Goal: Obtain resource: Obtain resource

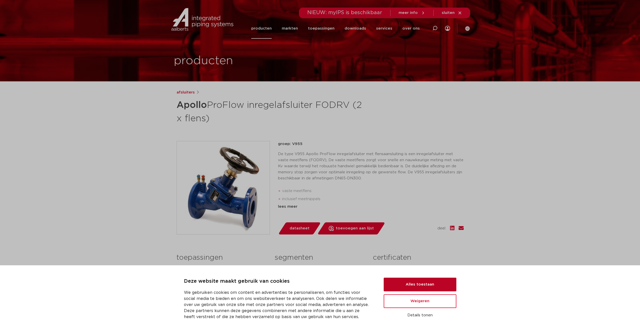
click at [408, 283] on button "Alles toestaan" at bounding box center [420, 284] width 73 height 14
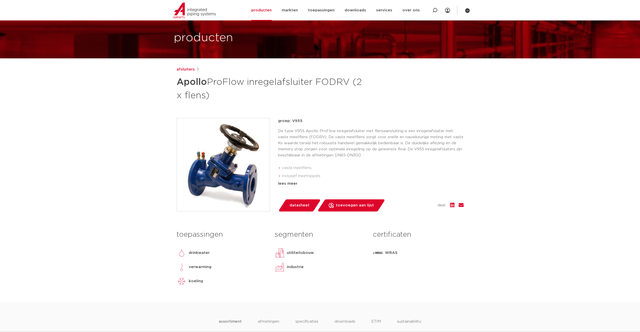
scroll to position [18, 0]
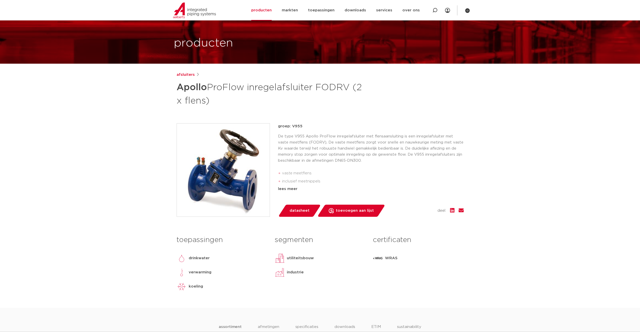
click at [298, 208] on span "datasheet" at bounding box center [300, 210] width 20 height 8
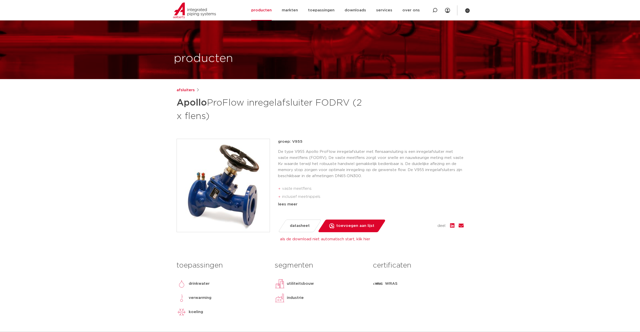
scroll to position [0, 0]
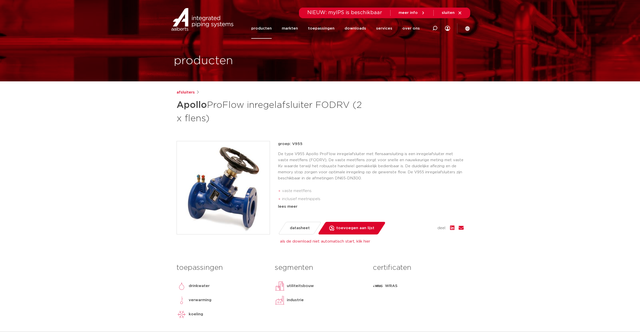
click at [322, 240] on link "als de download niet automatisch start, klik hier" at bounding box center [325, 241] width 90 height 4
click at [365, 161] on p "De type V955 Apollo ProFlow inregelafsluiter met flensaansluiting is een inrege…" at bounding box center [371, 166] width 186 height 30
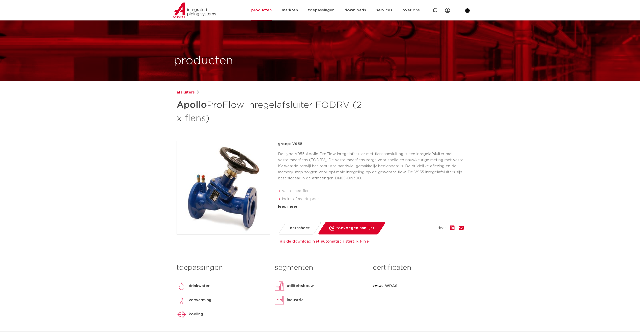
scroll to position [151, 0]
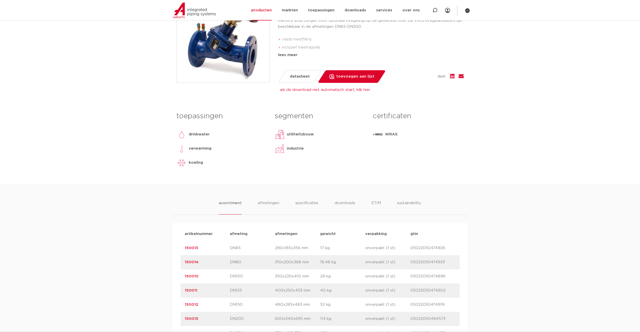
click at [383, 133] on div "WRAS" at bounding box center [418, 134] width 91 height 10
click at [375, 133] on img at bounding box center [378, 134] width 10 height 10
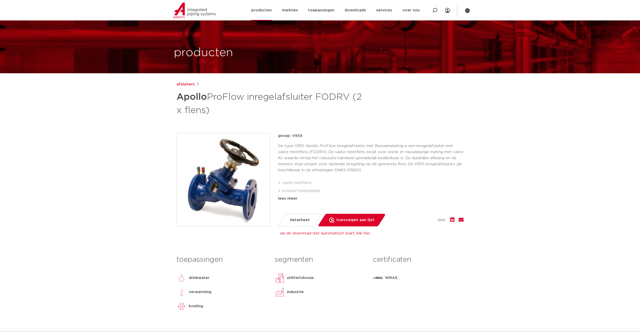
scroll to position [0, 0]
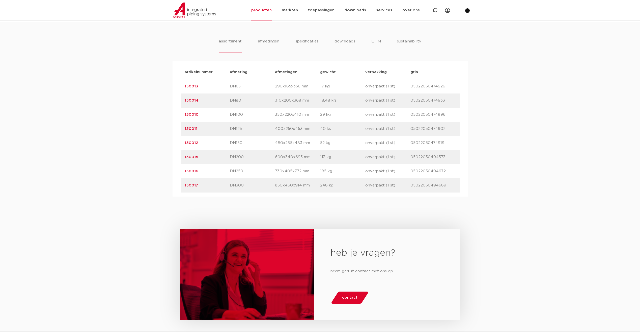
scroll to position [151, 0]
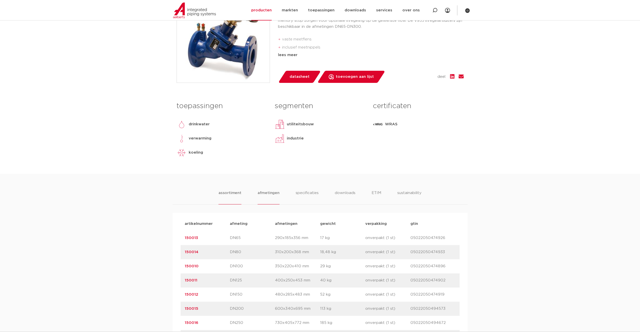
click at [269, 195] on li "afmetingen" at bounding box center [269, 197] width 22 height 14
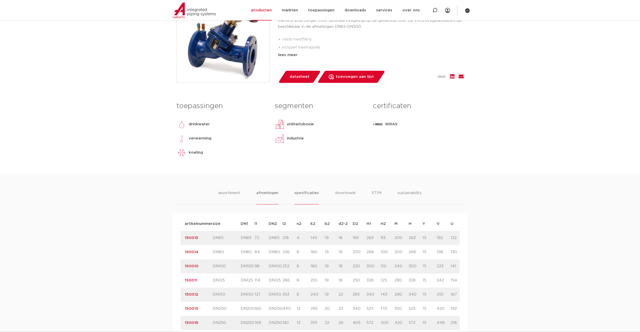
click at [301, 193] on li "specificaties" at bounding box center [306, 197] width 24 height 14
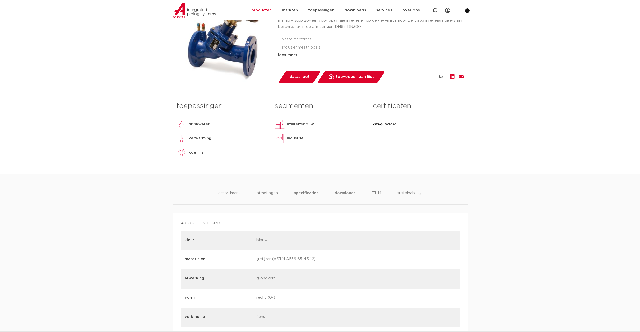
click at [344, 195] on li "downloads" at bounding box center [345, 197] width 21 height 14
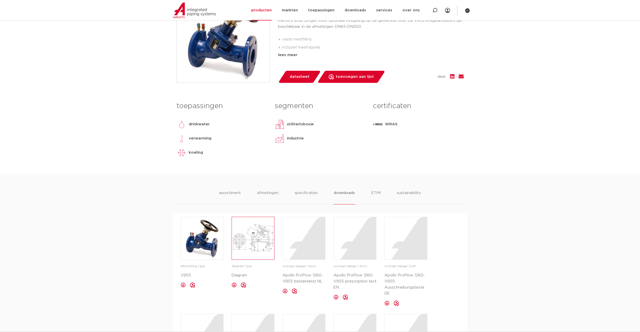
click at [255, 238] on img at bounding box center [253, 238] width 42 height 42
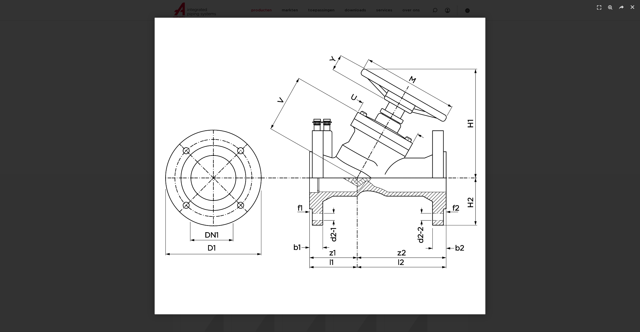
click at [583, 150] on div "1 / 1" at bounding box center [320, 166] width 605 height 296
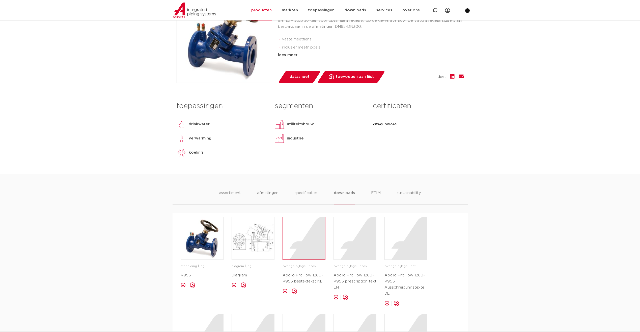
click at [313, 242] on div at bounding box center [304, 238] width 42 height 42
click at [352, 251] on div at bounding box center [355, 238] width 42 height 42
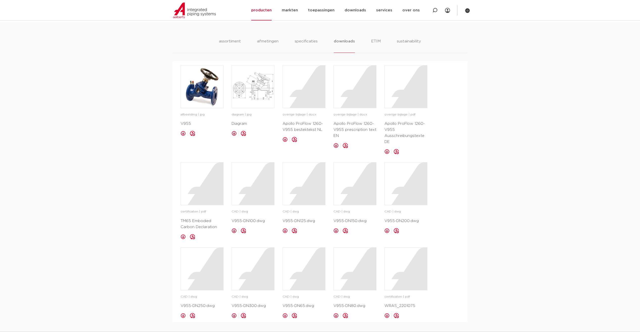
click at [388, 151] on link at bounding box center [387, 151] width 5 height 5
click at [182, 236] on link at bounding box center [183, 236] width 5 height 5
click at [235, 230] on link at bounding box center [234, 230] width 5 height 5
click at [231, 230] on div "afbeelding | jpg V955 opslaan in my IPS diagram | jpg" at bounding box center [320, 191] width 279 height 253
click at [233, 231] on link at bounding box center [234, 230] width 5 height 5
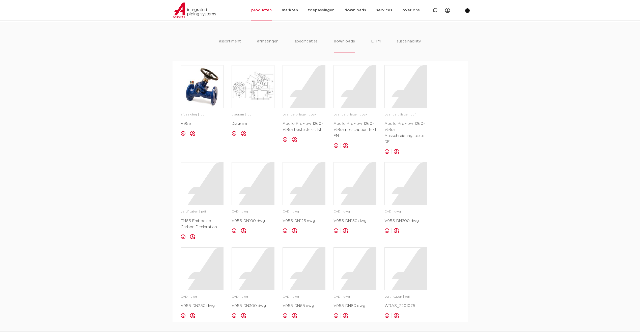
click at [284, 230] on link at bounding box center [285, 230] width 5 height 5
click at [337, 231] on link at bounding box center [336, 230] width 5 height 5
click at [388, 231] on link at bounding box center [387, 230] width 5 height 5
click at [182, 313] on link at bounding box center [183, 315] width 5 height 5
click at [385, 314] on link at bounding box center [387, 315] width 5 height 5
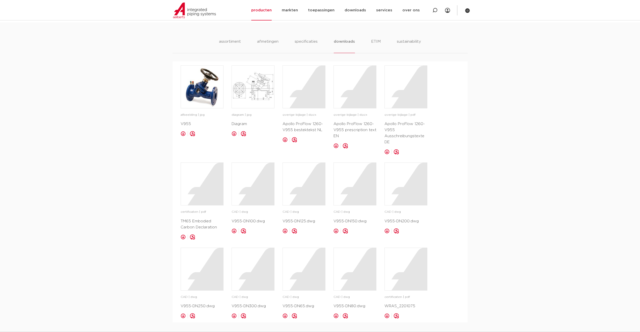
scroll to position [151, 0]
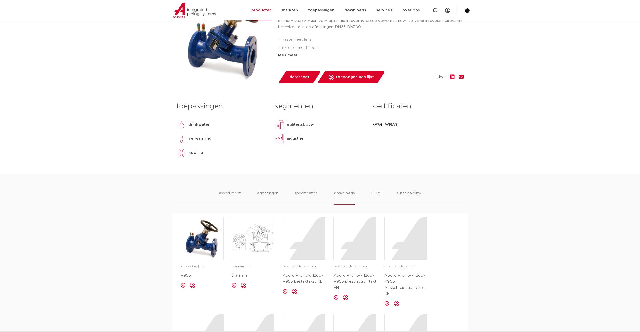
click at [370, 191] on ul "assortiment afmetingen specificaties downloads ETIM sustainability" at bounding box center [320, 197] width 202 height 14
click at [373, 192] on li "ETIM" at bounding box center [375, 197] width 9 height 14
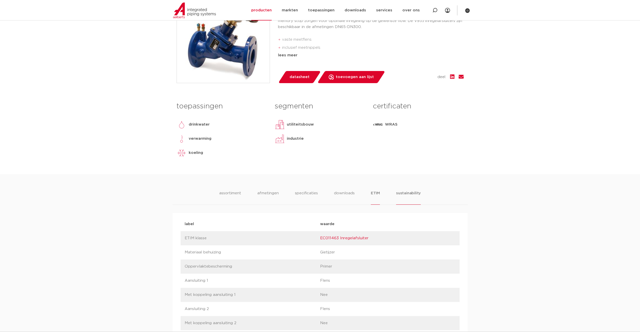
click at [407, 192] on li "sustainability" at bounding box center [408, 197] width 25 height 14
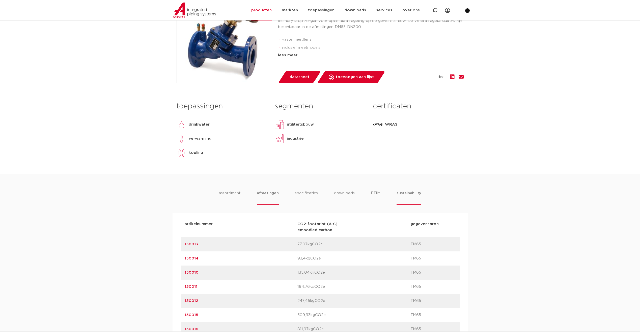
click at [273, 194] on li "afmetingen" at bounding box center [268, 197] width 22 height 14
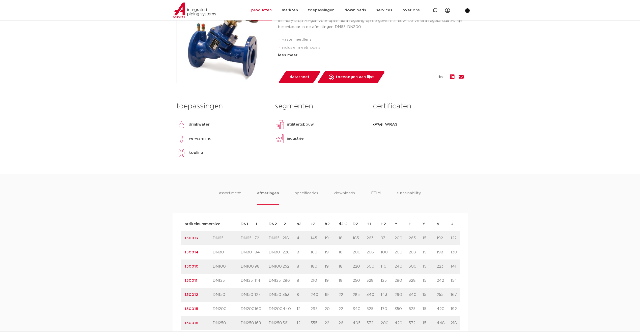
click at [294, 194] on ul "assortiment afmetingen specificaties downloads ETIM sustainability" at bounding box center [320, 197] width 202 height 14
click at [301, 193] on li "specificaties" at bounding box center [306, 197] width 24 height 14
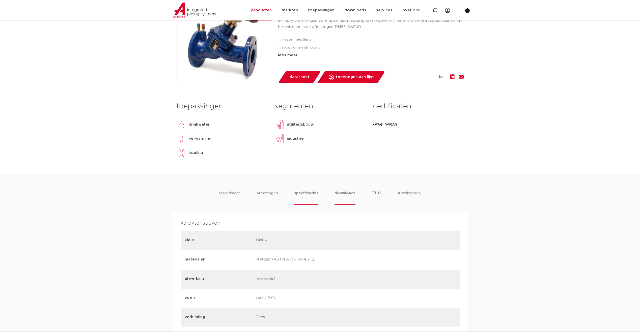
click at [341, 192] on li "downloads" at bounding box center [345, 197] width 21 height 14
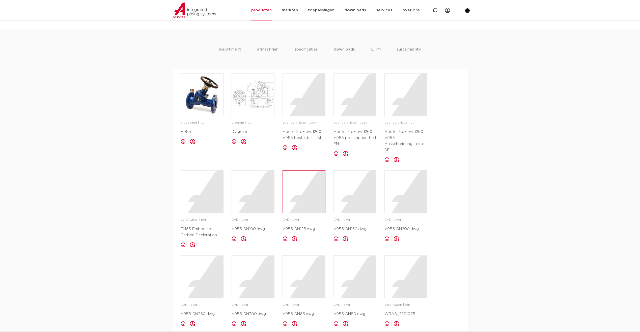
scroll to position [303, 0]
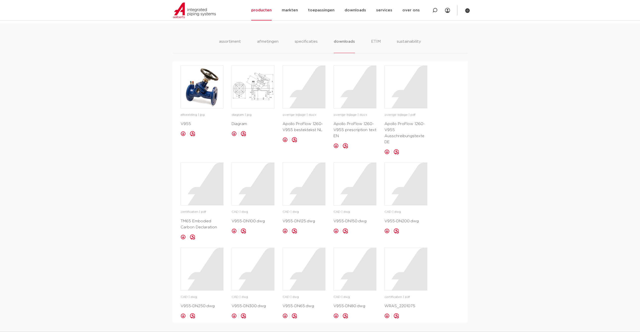
click at [183, 133] on link at bounding box center [183, 133] width 5 height 5
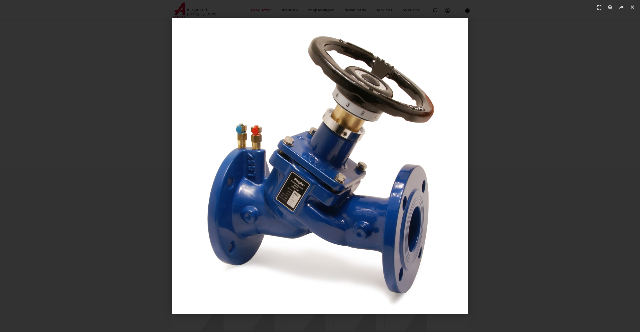
scroll to position [151, 0]
click at [492, 186] on div "1 / 1" at bounding box center [320, 166] width 605 height 296
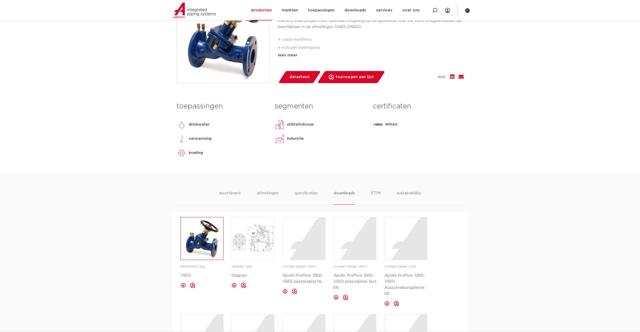
click at [207, 228] on img at bounding box center [202, 238] width 42 height 42
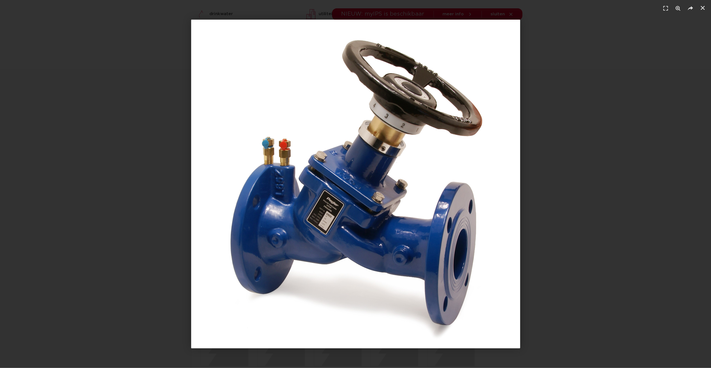
scroll to position [303, 0]
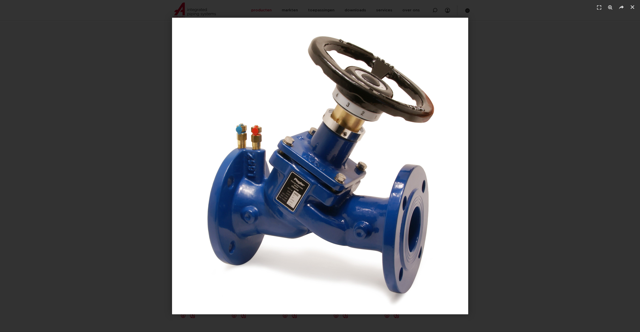
click at [290, 196] on img "1 / 1" at bounding box center [320, 166] width 296 height 296
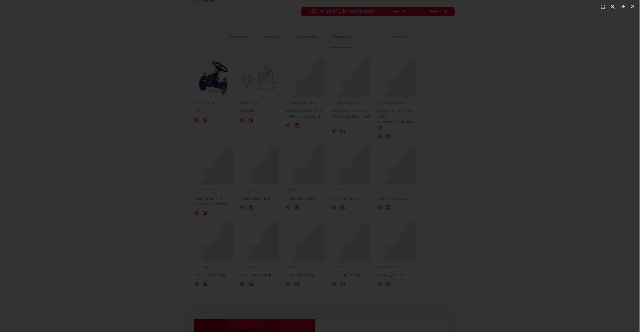
scroll to position [0, 0]
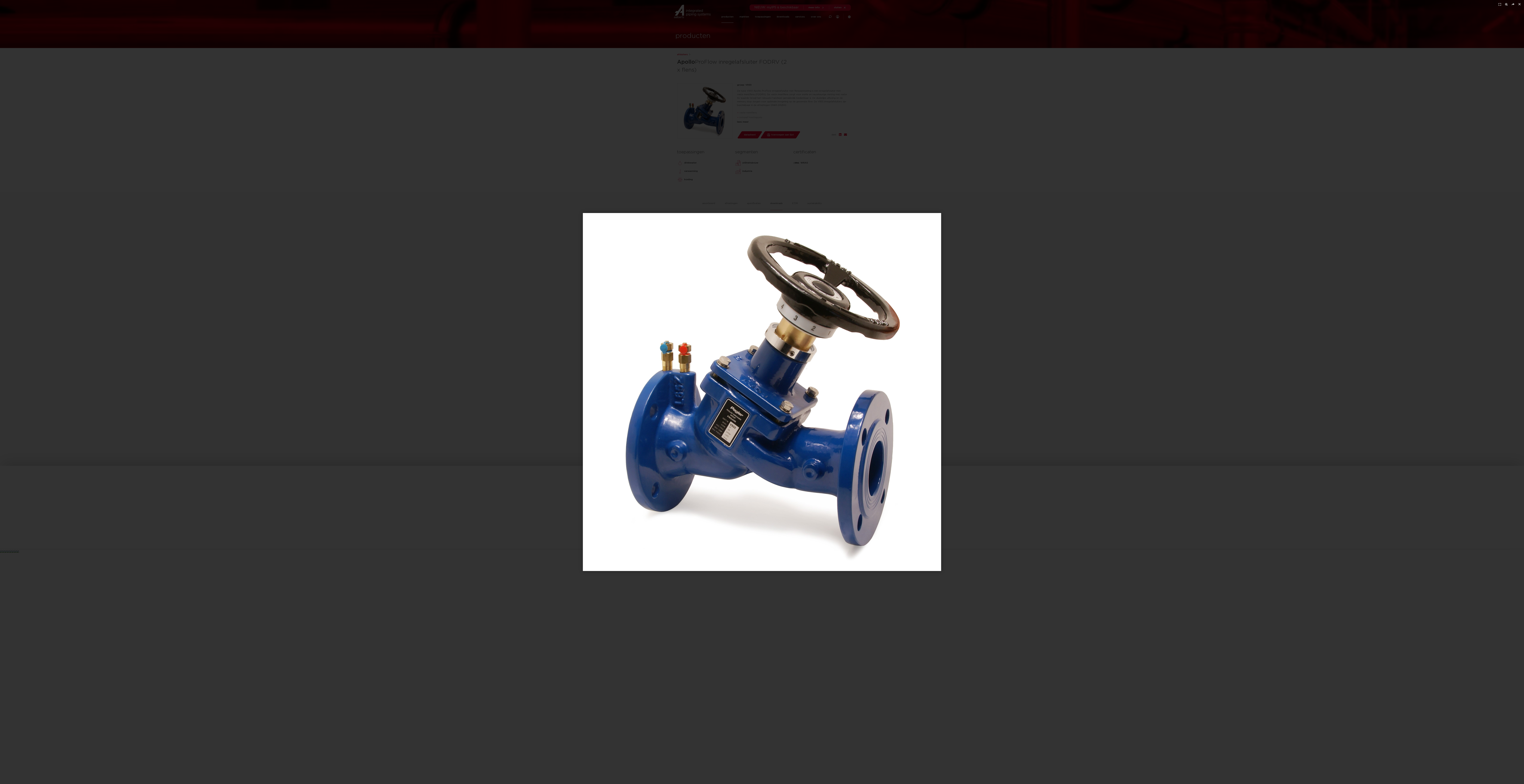
click at [379, 196] on img "1 / 1" at bounding box center [762, 392] width 359 height 358
click at [379, 196] on div "1 / 1" at bounding box center [762, 392] width 1503 height 763
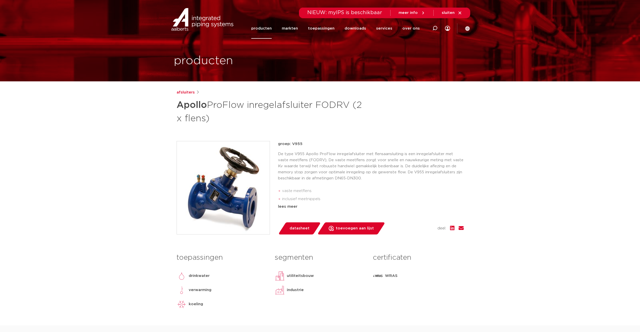
scroll to position [151, 0]
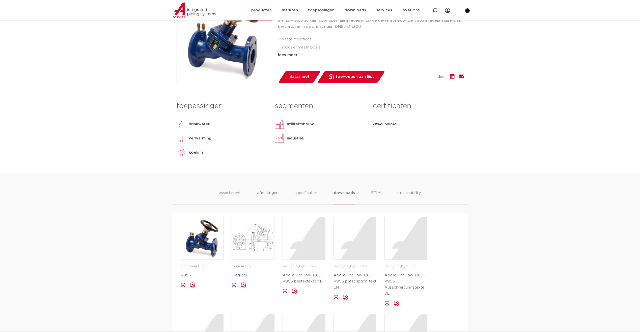
click at [282, 126] on img at bounding box center [280, 124] width 10 height 10
click at [287, 144] on div "segmenten utiliteitsbouw industrie lees meer lees minder" at bounding box center [320, 130] width 98 height 63
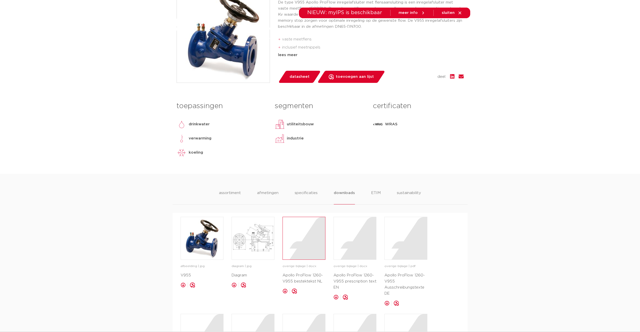
scroll to position [0, 0]
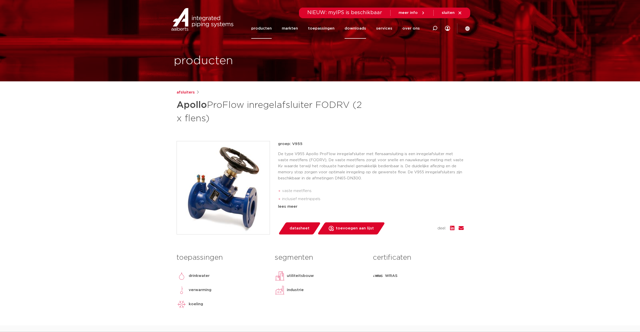
click at [355, 28] on link "downloads" at bounding box center [355, 28] width 21 height 20
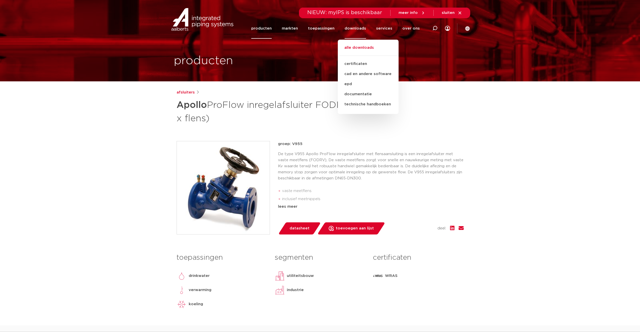
click at [361, 46] on link "alle downloads" at bounding box center [368, 50] width 61 height 11
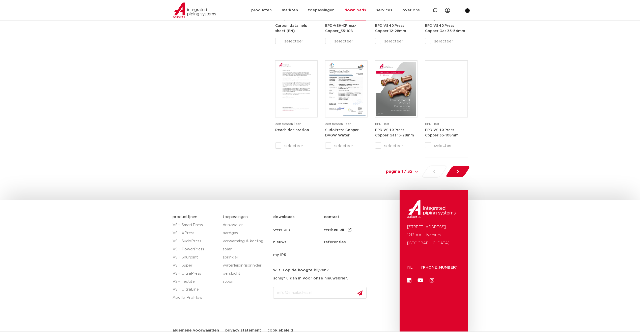
scroll to position [482, 0]
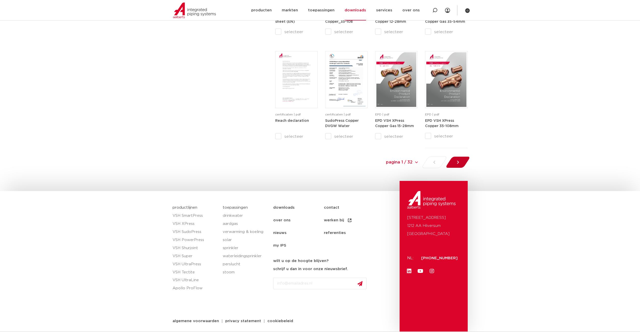
click at [457, 164] on icon at bounding box center [457, 161] width 5 height 5
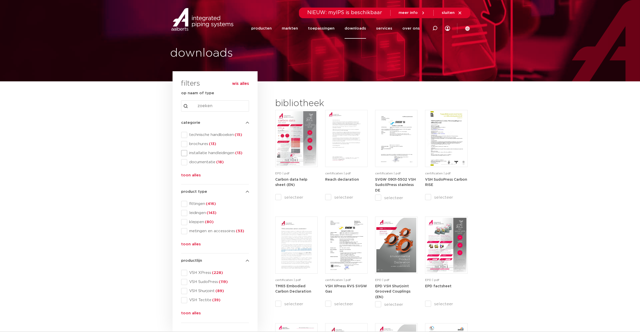
click at [185, 153] on span at bounding box center [184, 153] width 6 height 6
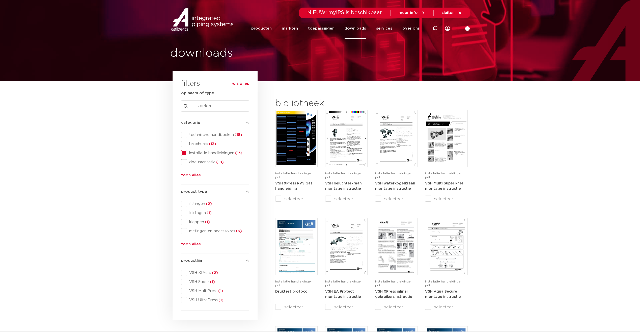
click at [186, 163] on span at bounding box center [184, 162] width 6 height 6
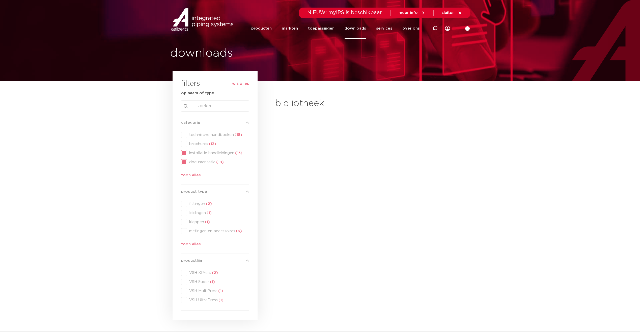
click at [184, 153] on div "categorie categorie technische handboeken (15) brochures (13) installatie handl…" at bounding box center [215, 150] width 68 height 61
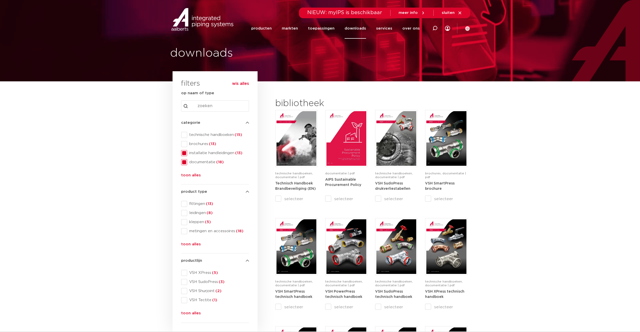
click at [184, 153] on span at bounding box center [184, 153] width 6 height 6
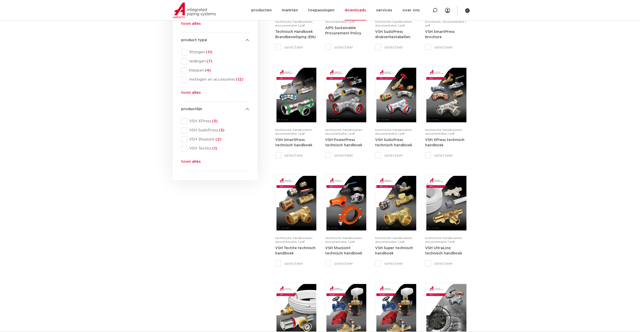
scroll to position [303, 0]
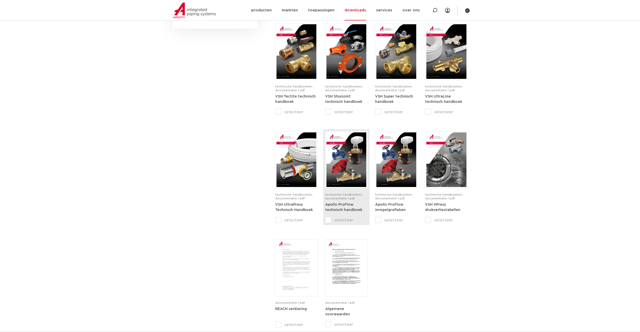
click at [347, 201] on div "technische handboeken, documentatie | pdf" at bounding box center [346, 197] width 42 height 9
click at [328, 220] on input "selecteer" at bounding box center [335, 220] width 21 height 6
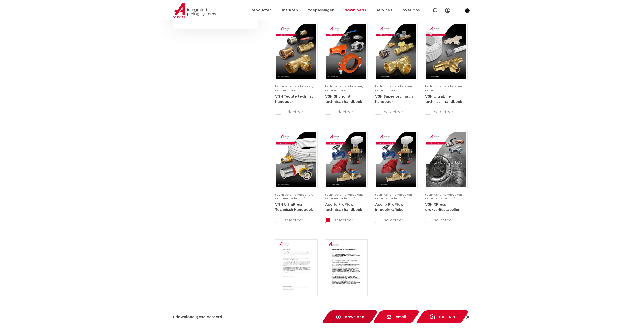
click at [341, 315] on span at bounding box center [338, 316] width 8 height 5
checkbox input "false"
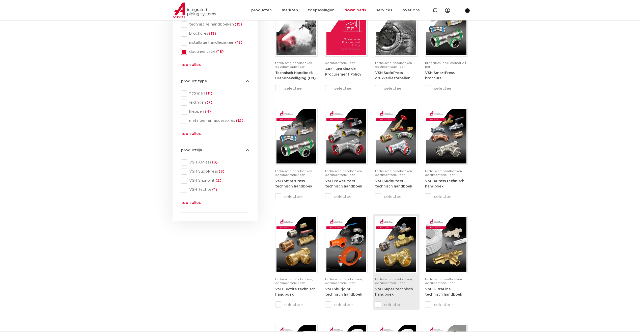
scroll to position [24, 0]
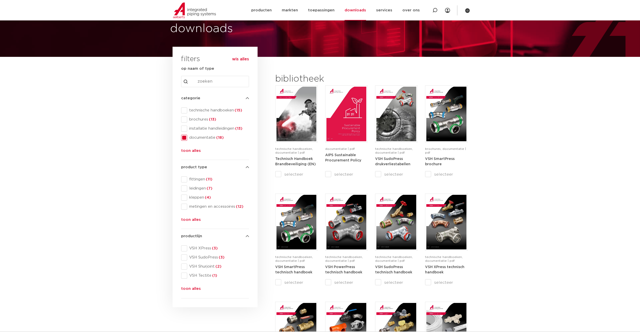
click at [184, 138] on span at bounding box center [184, 138] width 6 height 6
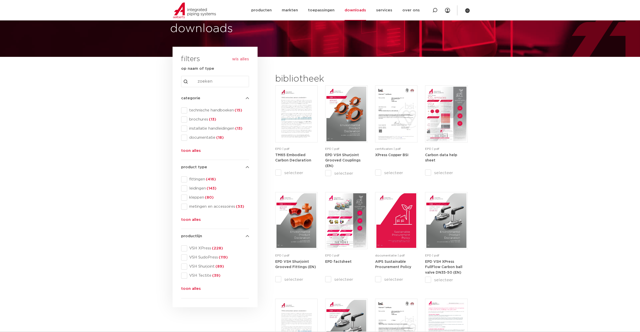
click at [185, 110] on span at bounding box center [184, 110] width 6 height 6
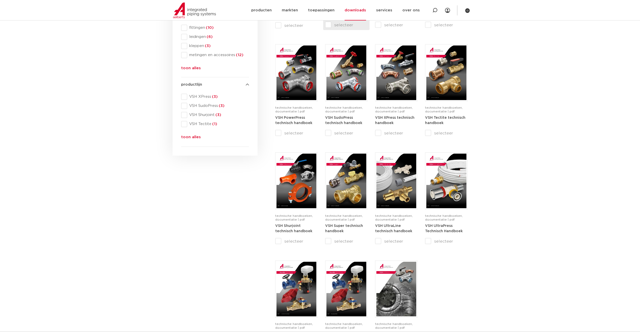
scroll to position [327, 0]
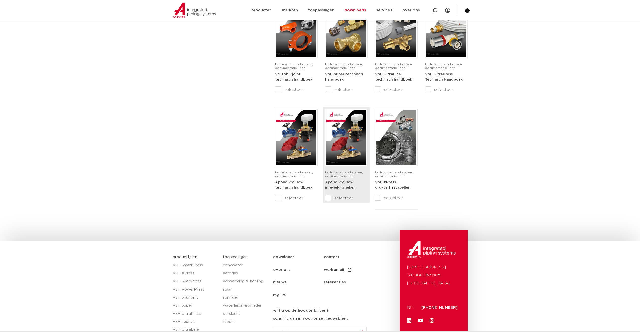
click at [327, 199] on input "selecteer" at bounding box center [335, 198] width 21 height 6
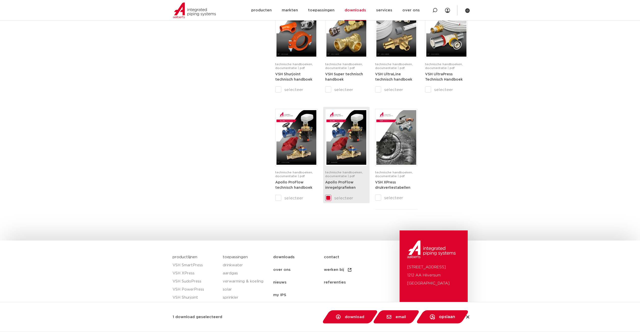
click at [341, 149] on img at bounding box center [347, 137] width 40 height 55
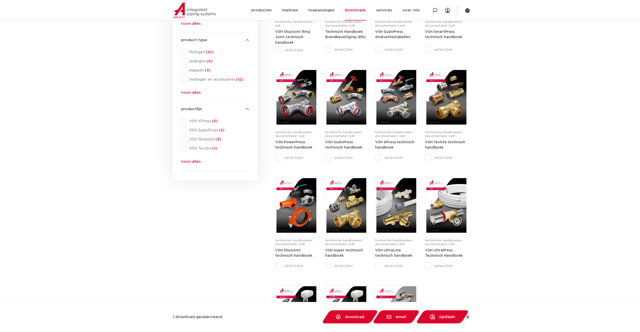
scroll to position [0, 0]
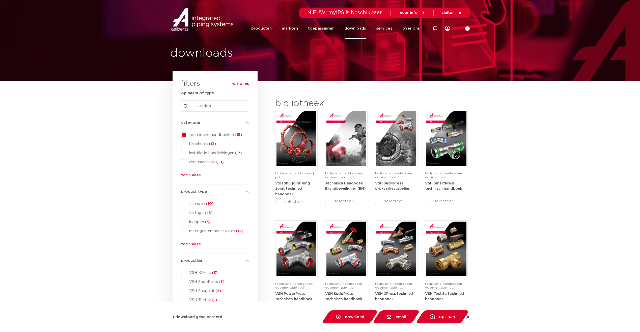
click at [354, 28] on link "downloads" at bounding box center [355, 28] width 21 height 20
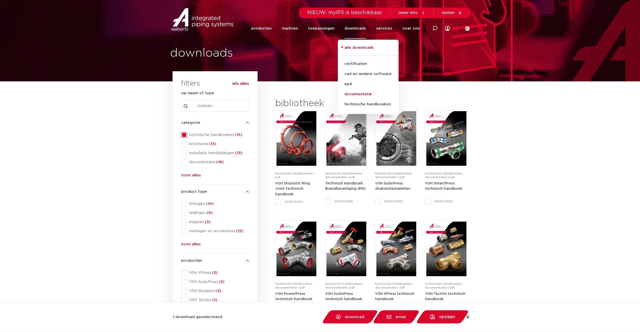
click at [358, 94] on link "documentatie" at bounding box center [368, 94] width 61 height 10
checkbox input "false"
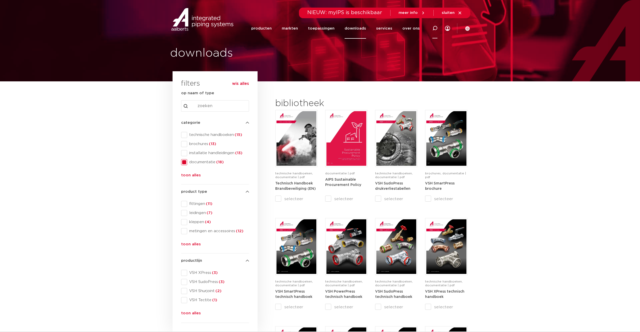
click at [435, 27] on icon at bounding box center [435, 28] width 5 height 5
paste input "Apollo ProFlow inregelgrafieken"
type input "Apollo ProFlow inregelgrafieken"
click button "Zoeken" at bounding box center [0, 0] width 0 height 0
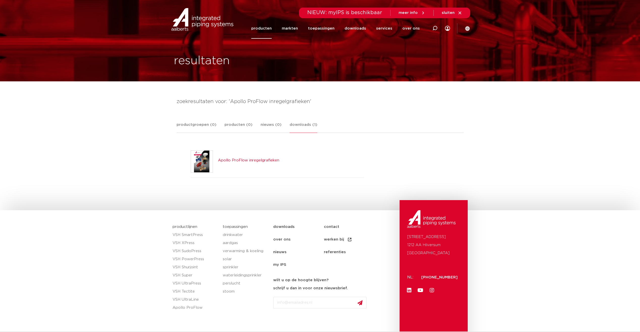
click at [251, 159] on link "Apollo ProFlow inregelgrafieken" at bounding box center [248, 160] width 61 height 4
